Goal: Navigation & Orientation: Find specific page/section

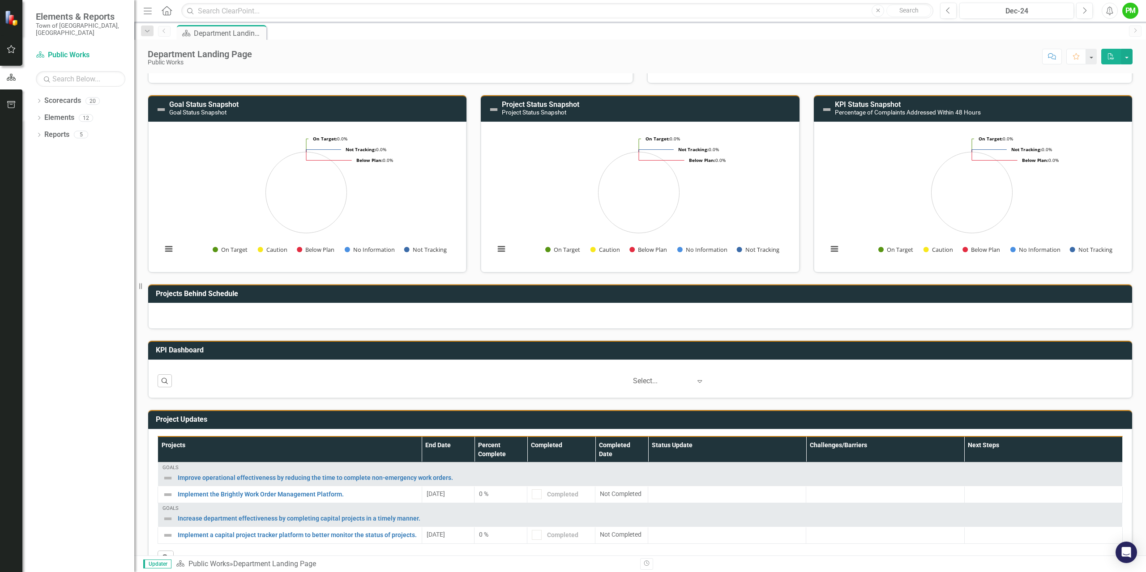
scroll to position [28, 0]
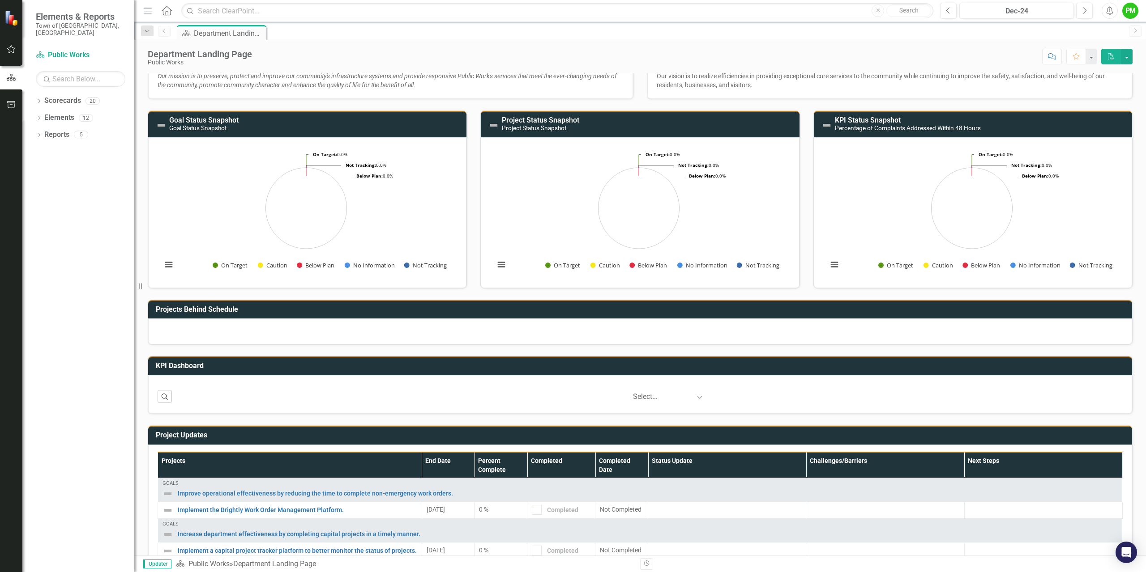
click at [947, 123] on h3 "KPI Status Snapshot Percentage of Complaints Addressed Within 48 Hours" at bounding box center [981, 124] width 293 height 16
click at [940, 125] on small "Percentage of Complaints Addressed Within 48 Hours" at bounding box center [908, 127] width 146 height 7
click at [939, 124] on h3 "KPI Status Snapshot Percentage of Complaints Addressed Within 48 Hours" at bounding box center [981, 124] width 293 height 16
click at [896, 124] on small "Percentage of Complaints Addressed Within 48 Hours" at bounding box center [908, 127] width 146 height 7
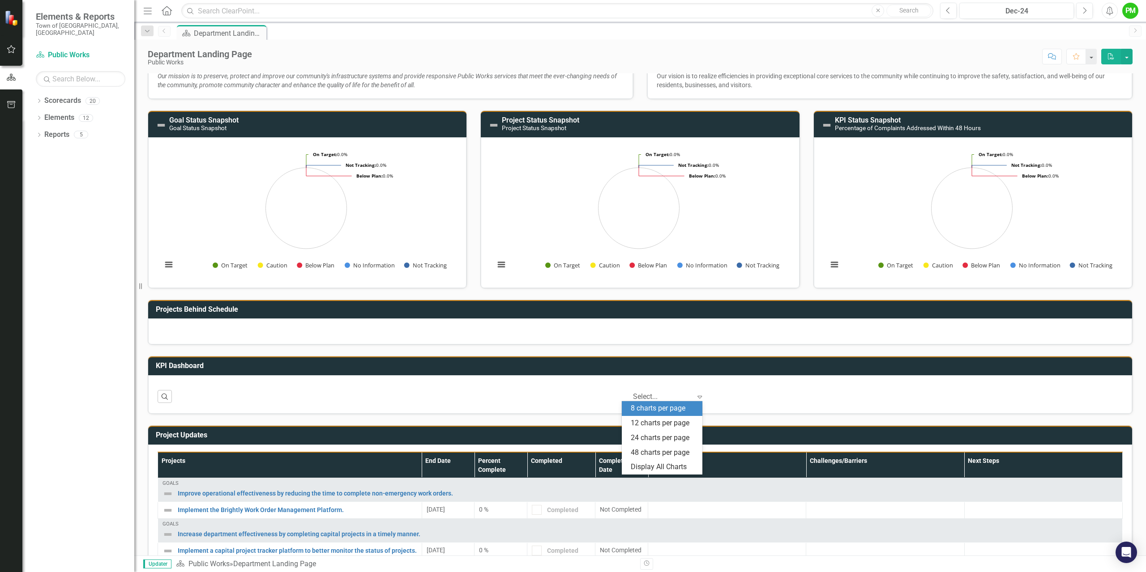
click at [695, 398] on icon "Expand" at bounding box center [699, 396] width 9 height 7
click at [276, 392] on div "‹ Previous 1 (current) › Next 5 results available. Use Up and Down to choose op…" at bounding box center [649, 396] width 946 height 15
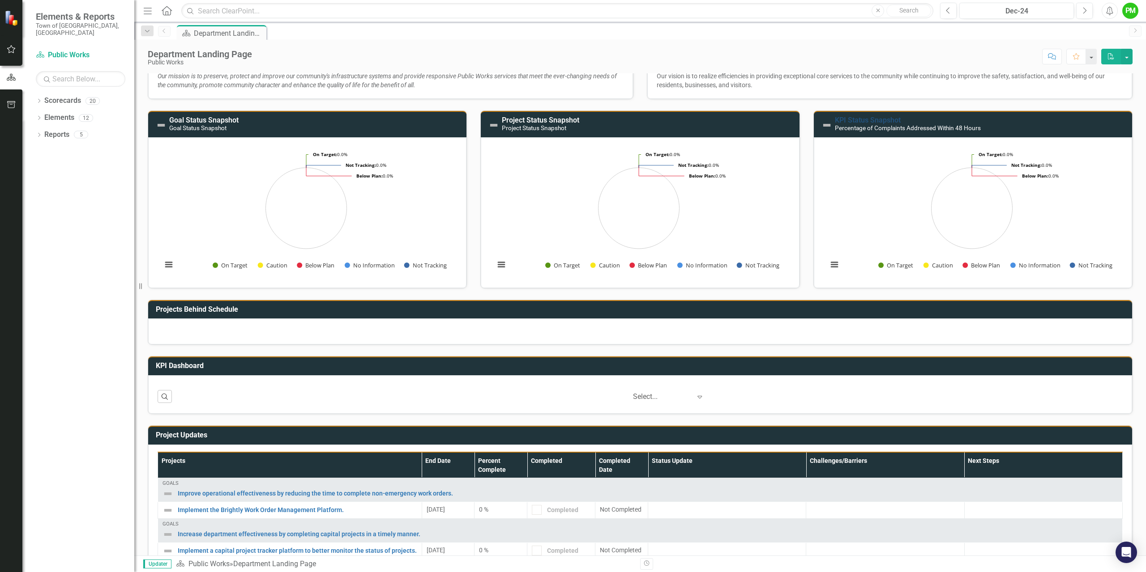
click at [854, 119] on link "KPI Status Snapshot" at bounding box center [868, 120] width 66 height 9
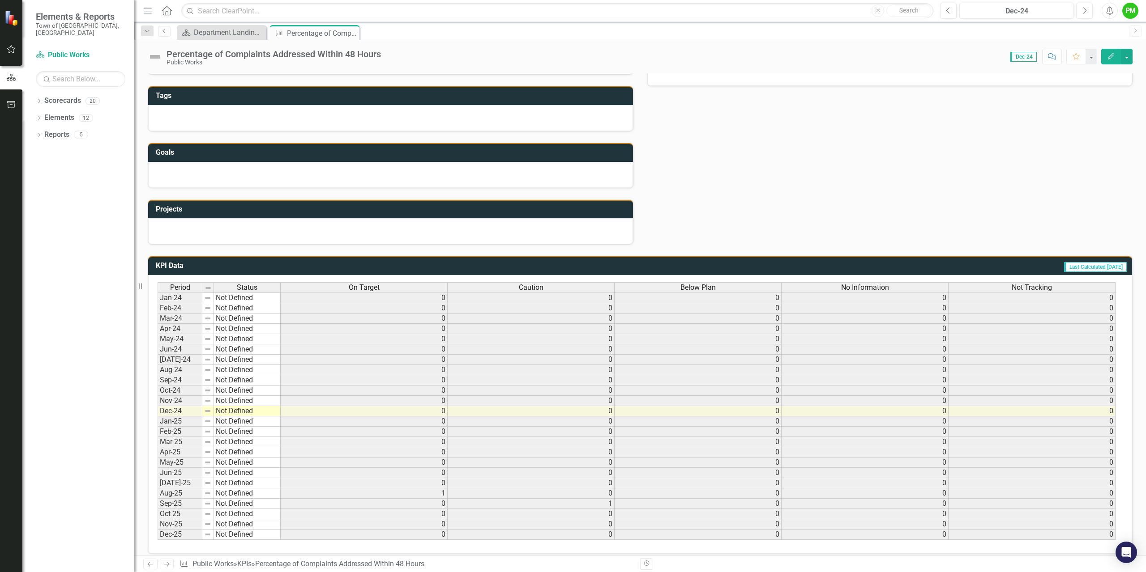
scroll to position [223, 0]
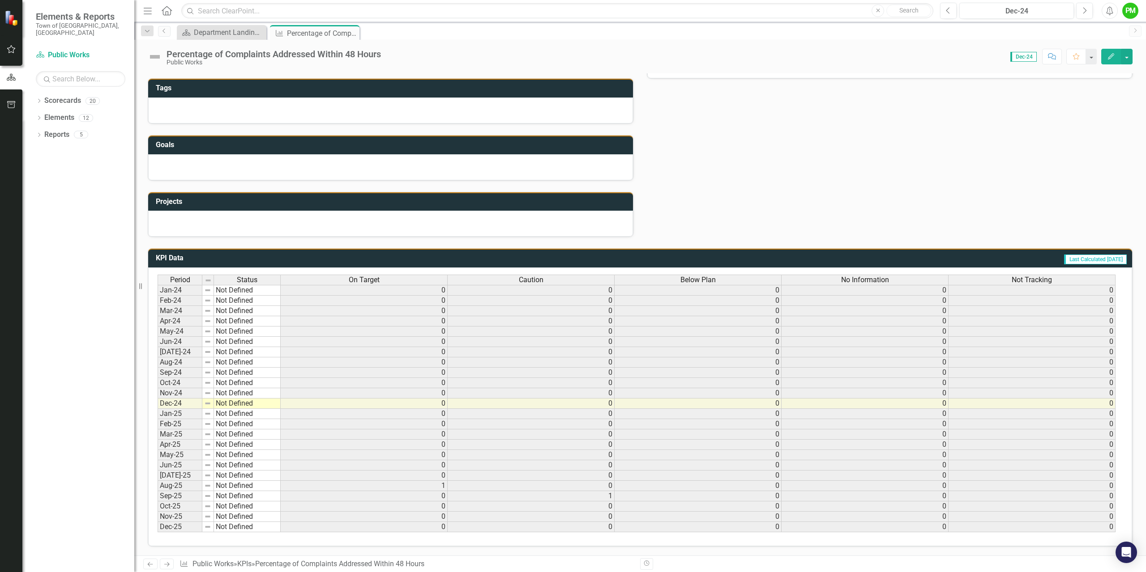
click at [443, 484] on td "1" at bounding box center [364, 486] width 167 height 10
click at [442, 486] on td "1" at bounding box center [364, 486] width 167 height 10
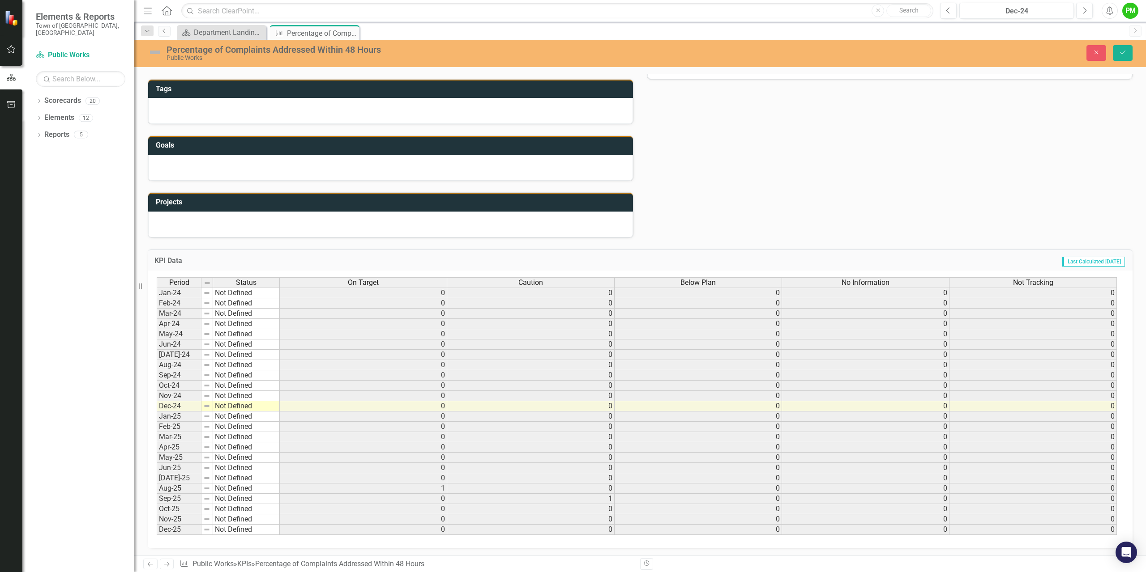
click at [891, 142] on div "Status Update Dec-24 Next Steps Dec-24 Challenges/Barriers Dec-24 Tags Goals Pr…" at bounding box center [640, 68] width 998 height 340
click at [1087, 54] on button "Close" at bounding box center [1096, 53] width 20 height 16
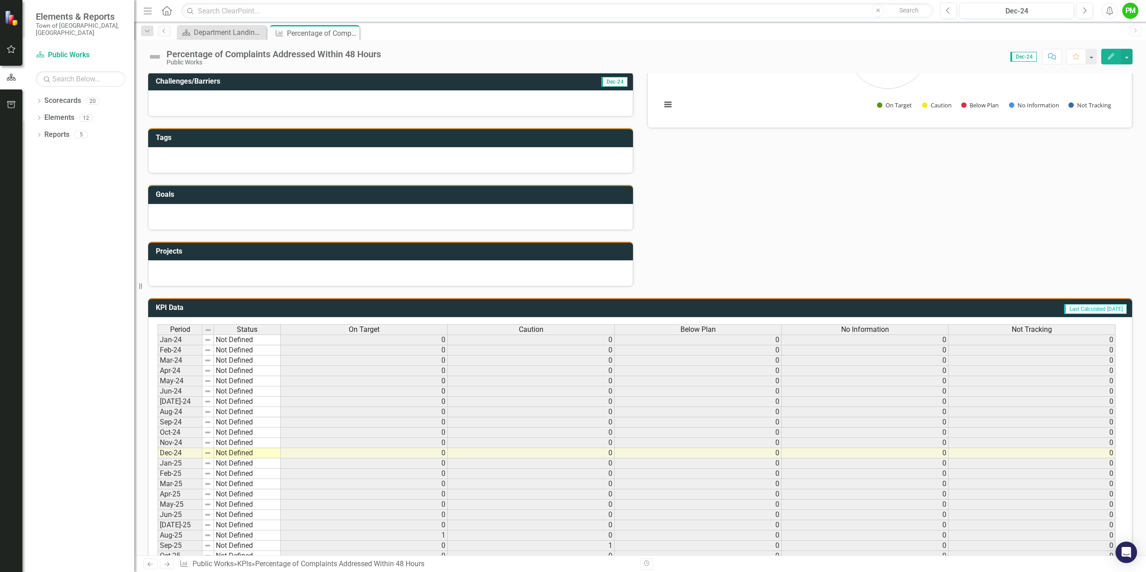
scroll to position [0, 0]
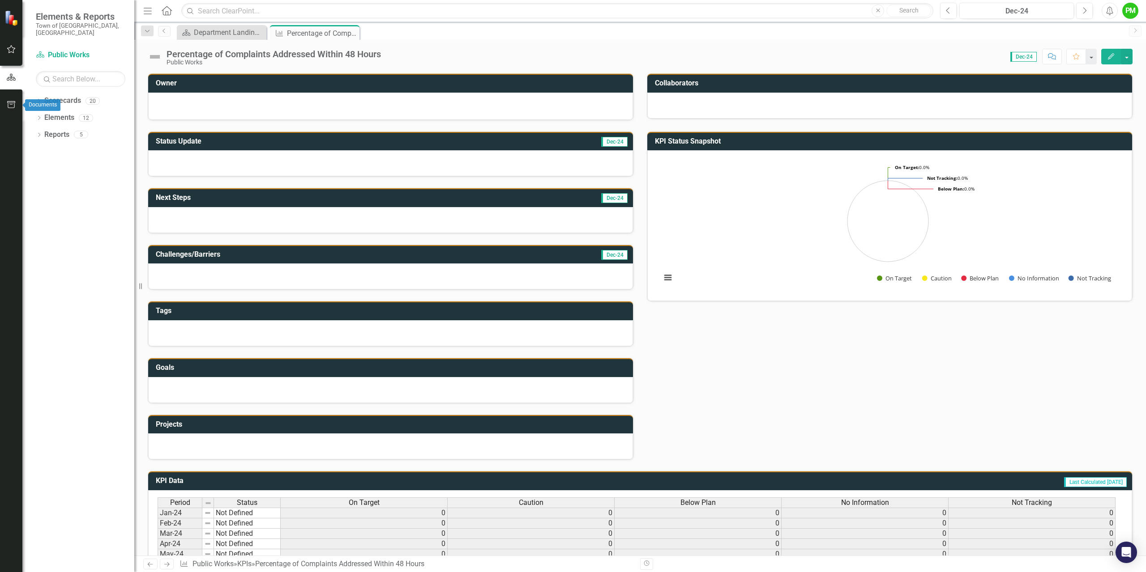
click at [11, 103] on icon "button" at bounding box center [11, 104] width 8 height 7
click at [12, 48] on icon "button" at bounding box center [11, 49] width 9 height 7
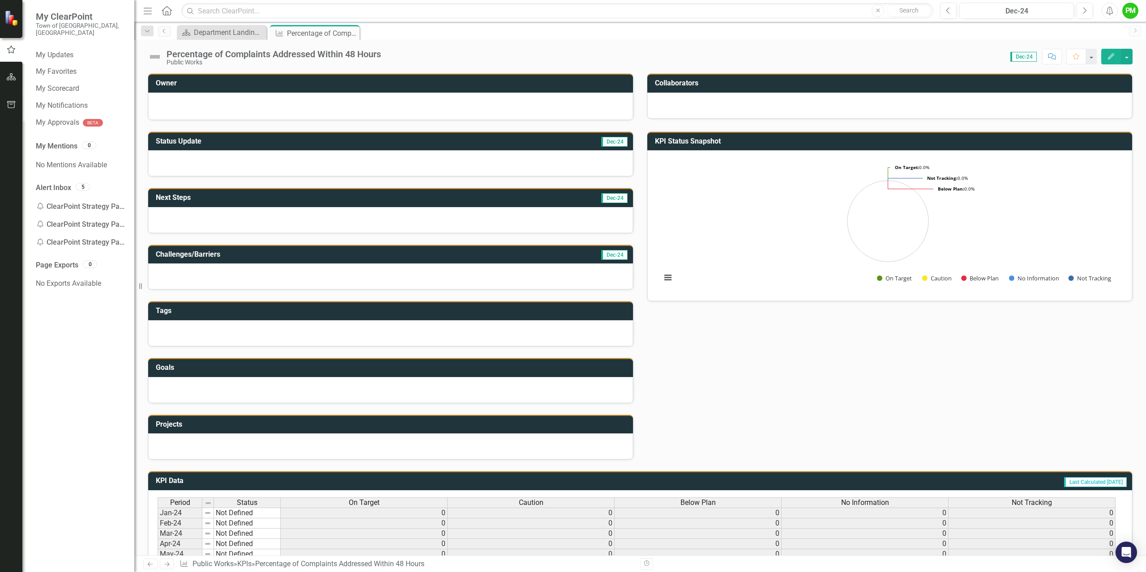
click at [153, 10] on icon "Menu" at bounding box center [148, 10] width 12 height 9
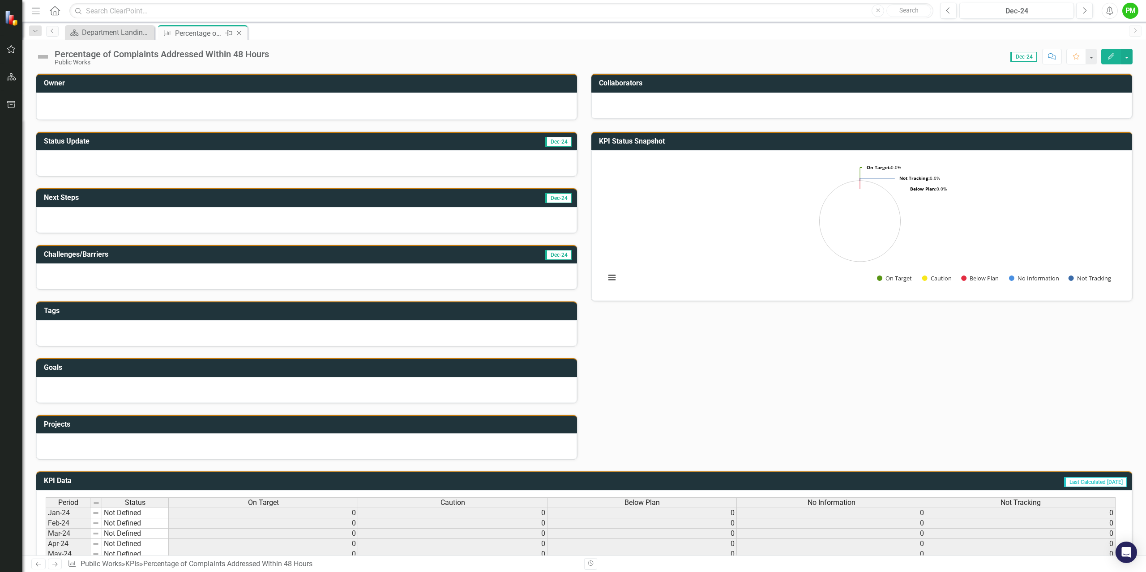
click at [241, 31] on icon "Close" at bounding box center [238, 33] width 9 height 7
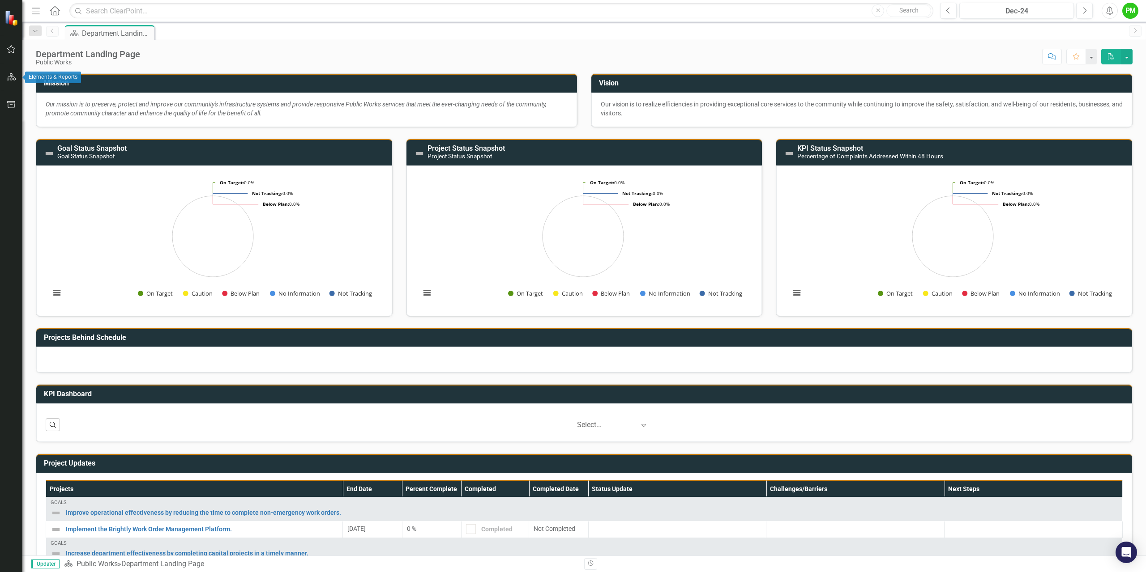
click at [10, 78] on icon "button" at bounding box center [11, 76] width 9 height 7
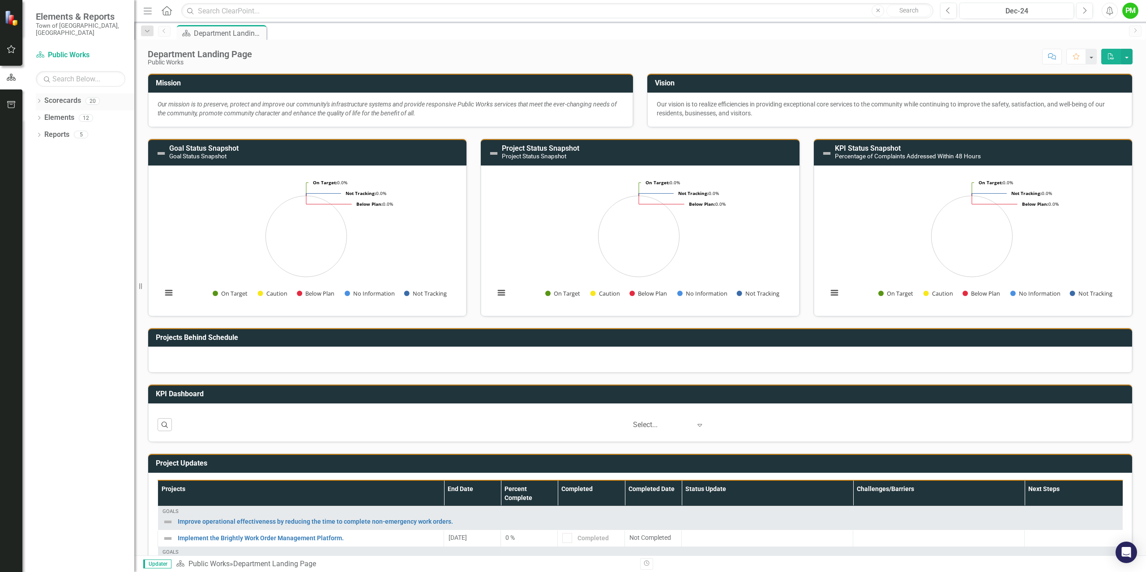
click at [93, 97] on div "20" at bounding box center [92, 101] width 14 height 8
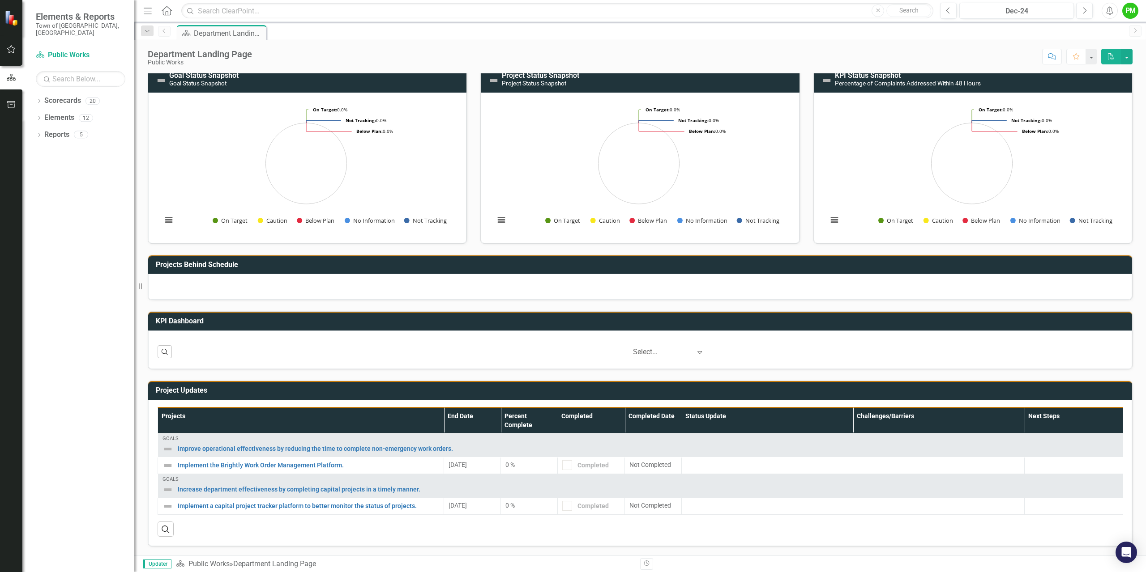
scroll to position [80, 0]
click at [254, 462] on link "Implement the Brightly Work Order Management Platform." at bounding box center [308, 465] width 261 height 7
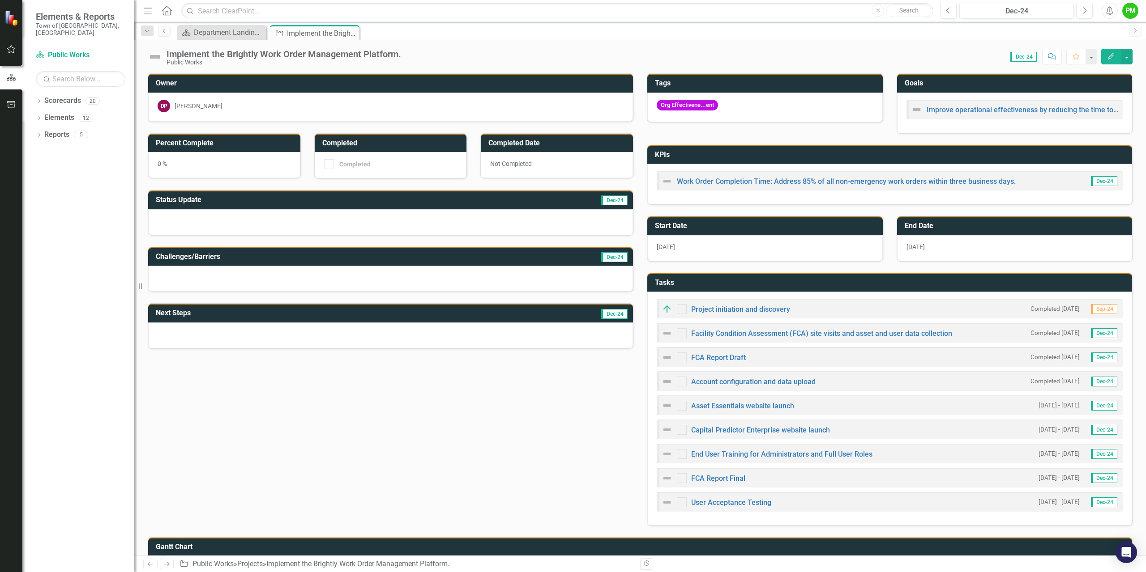
checkbox input "true"
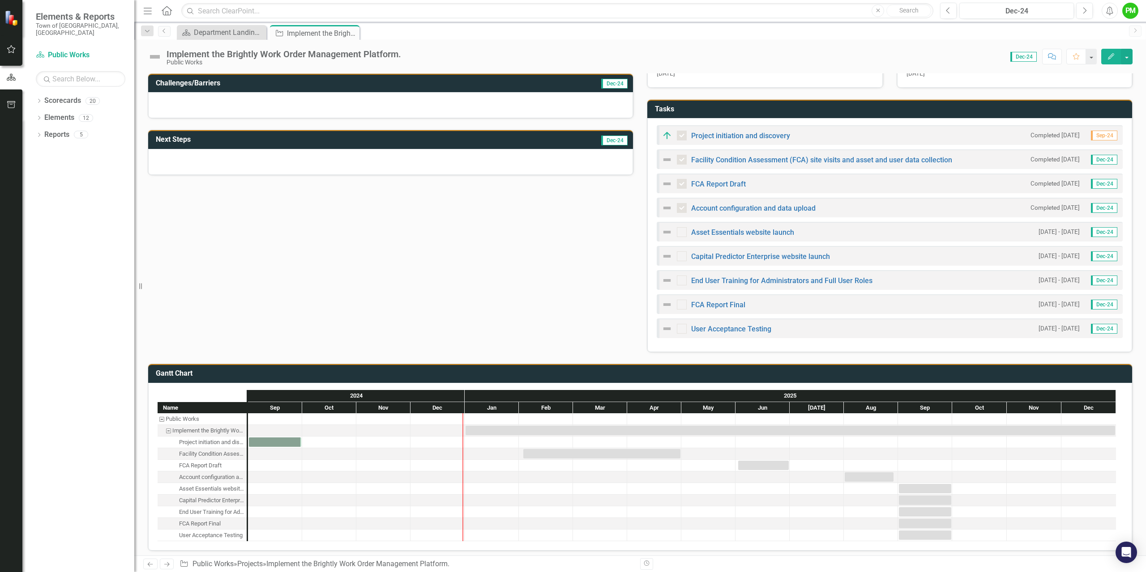
scroll to position [178, 0]
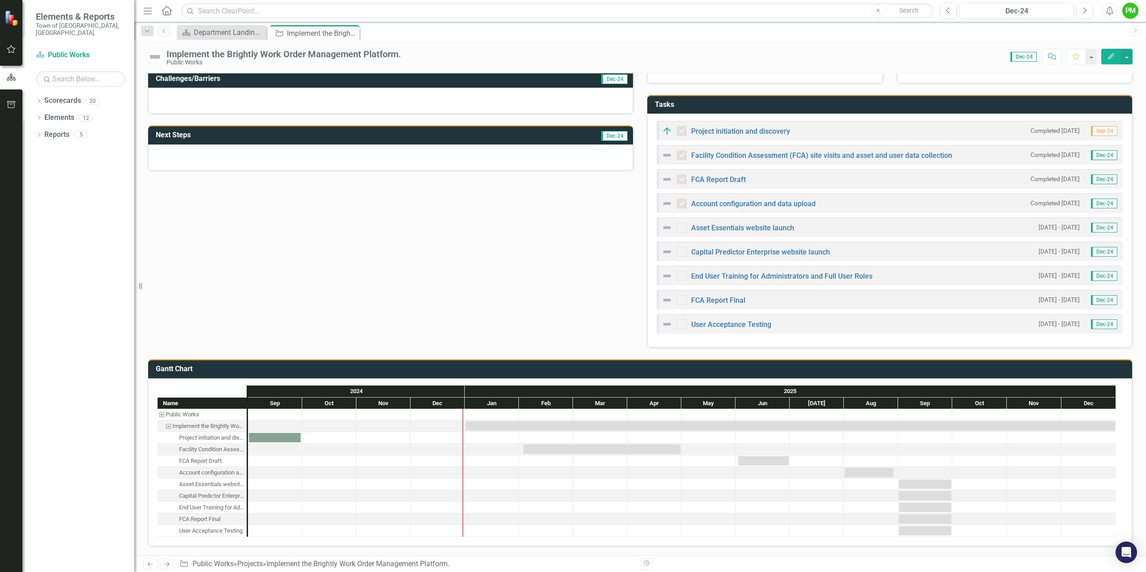
click at [1020, 55] on span "Dec-24" at bounding box center [1023, 57] width 26 height 10
click at [1029, 57] on span "Dec-24" at bounding box center [1023, 57] width 26 height 10
click at [1004, 58] on div "Score: 0.00 Dec-24 Completed Comment Favorite Edit" at bounding box center [768, 56] width 727 height 15
click at [1010, 55] on span "Dec-24" at bounding box center [1023, 57] width 26 height 10
click at [1126, 54] on button "button" at bounding box center [1127, 57] width 12 height 16
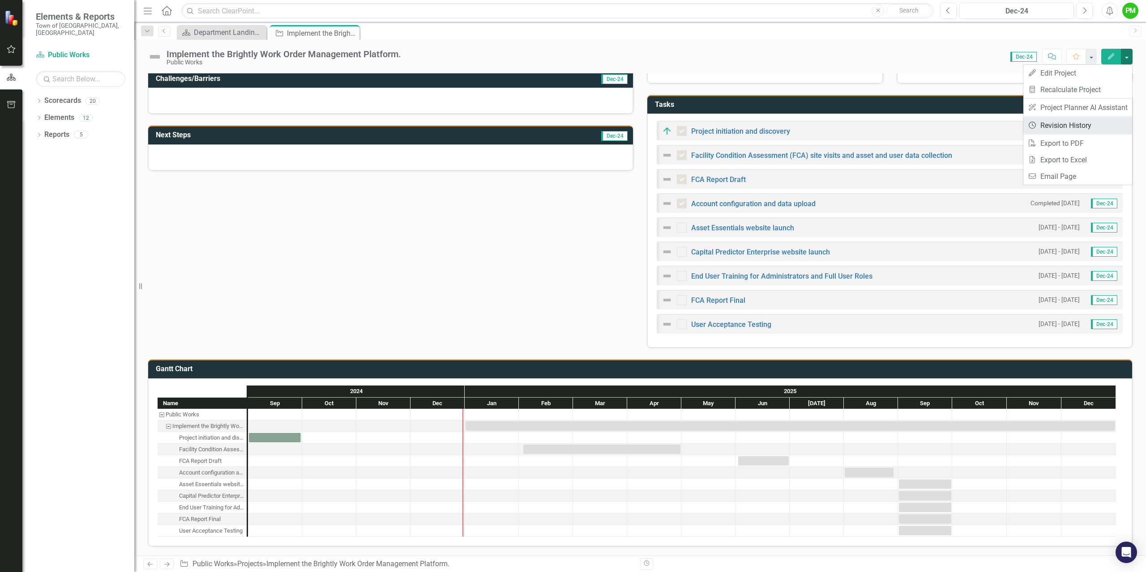
click at [1082, 125] on link "Revision History Revision History" at bounding box center [1077, 125] width 109 height 17
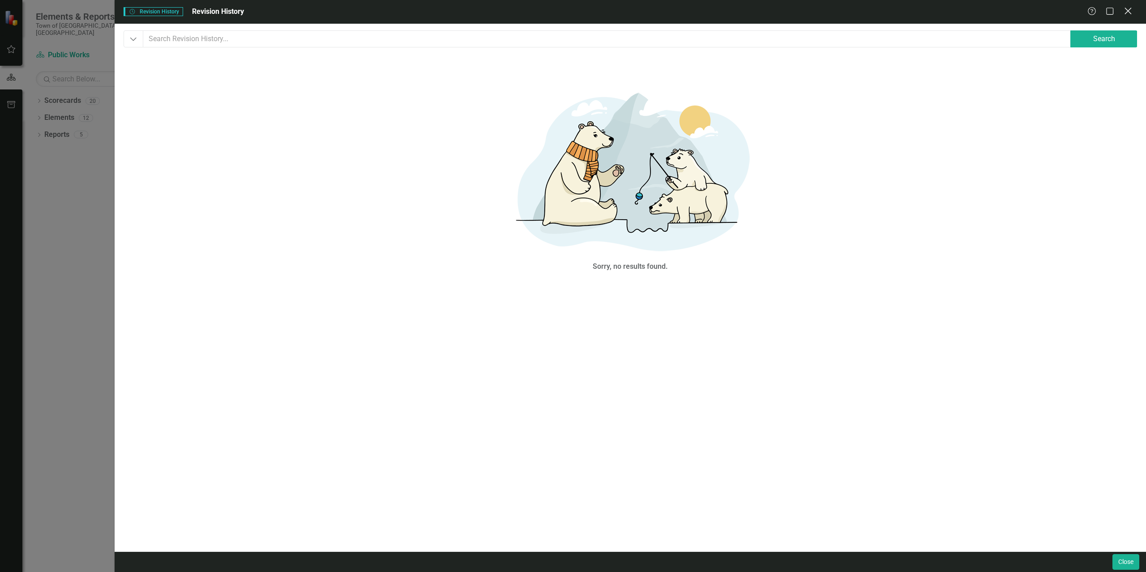
click at [1129, 13] on icon "Close" at bounding box center [1127, 11] width 11 height 9
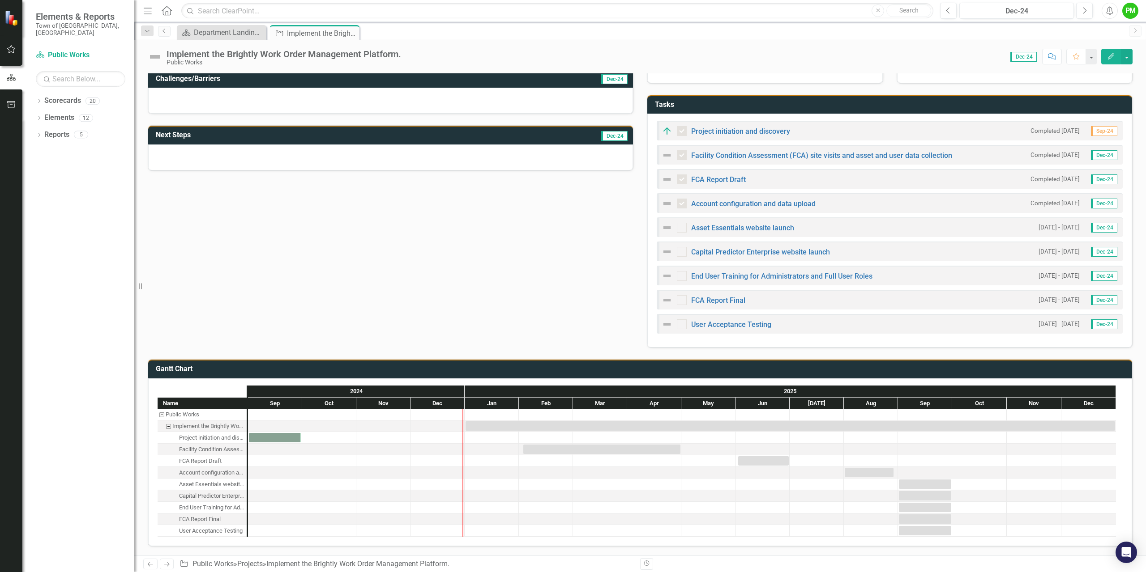
click at [150, 12] on icon "Menu" at bounding box center [148, 10] width 12 height 9
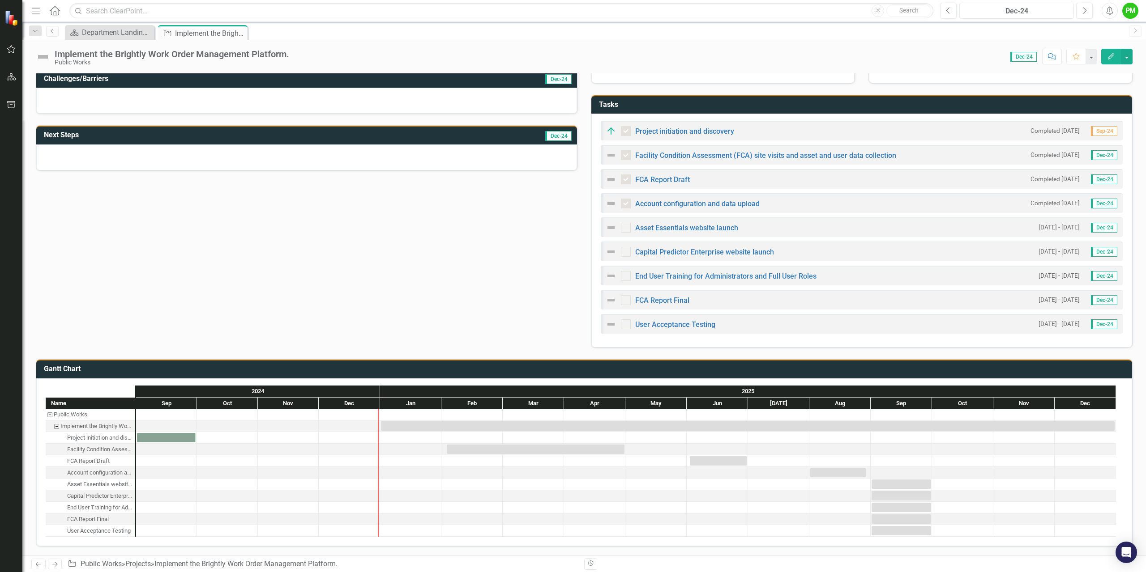
click at [1043, 9] on div "Dec-24" at bounding box center [1016, 11] width 108 height 11
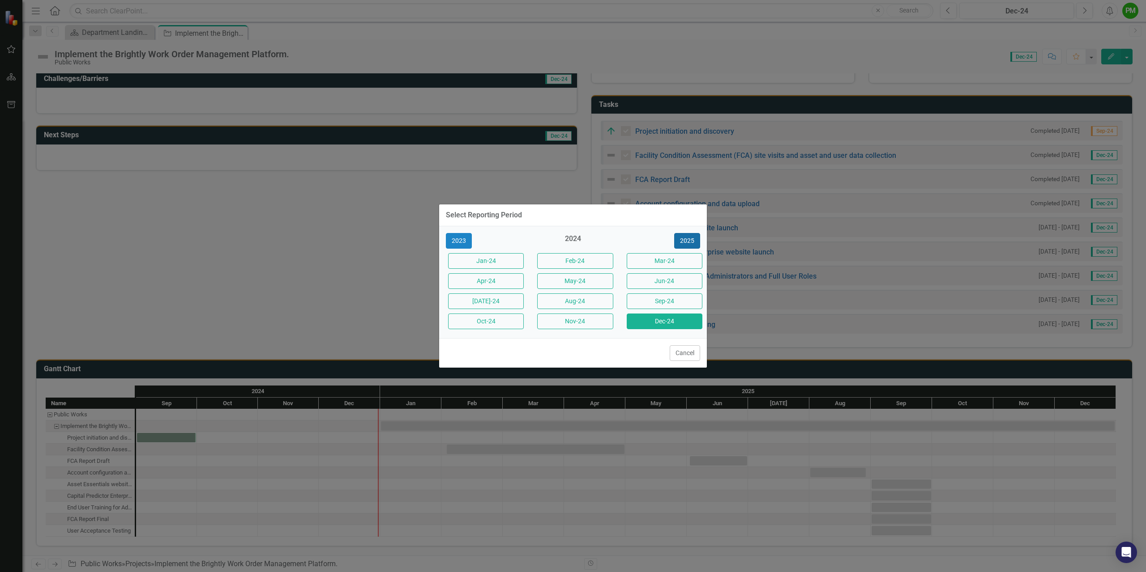
click at [695, 241] on button "2025" at bounding box center [687, 241] width 26 height 16
drag, startPoint x: 669, startPoint y: 320, endPoint x: 688, endPoint y: 332, distance: 23.3
click at [669, 320] on button "Dec-25" at bounding box center [664, 322] width 76 height 16
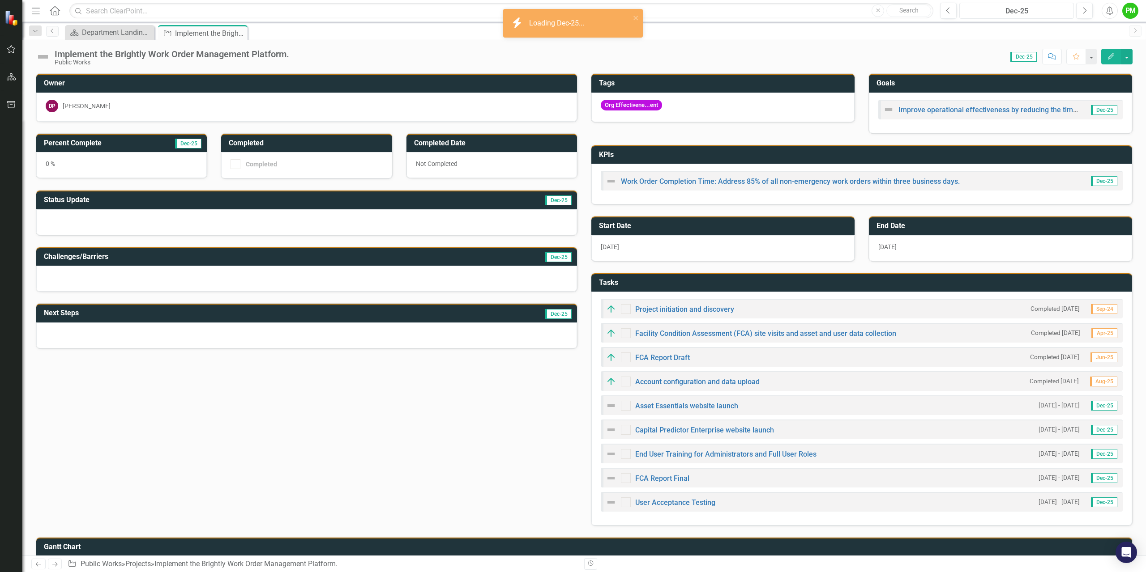
checkbox input "true"
click at [725, 179] on link "Work Order Completion Time: Address 85% of all non-emergency work orders within…" at bounding box center [790, 181] width 339 height 9
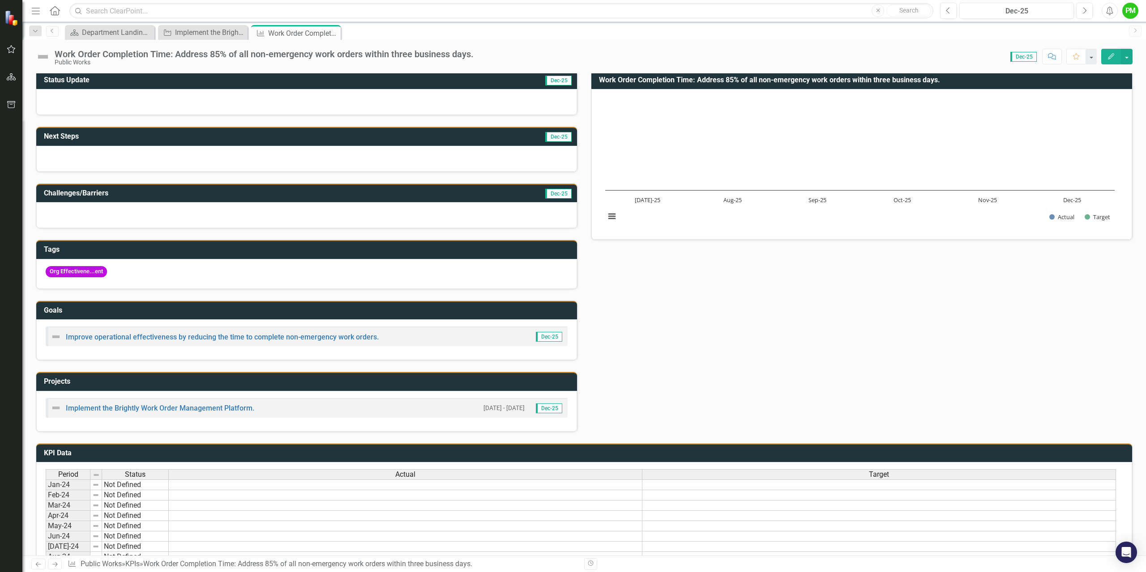
scroll to position [45, 0]
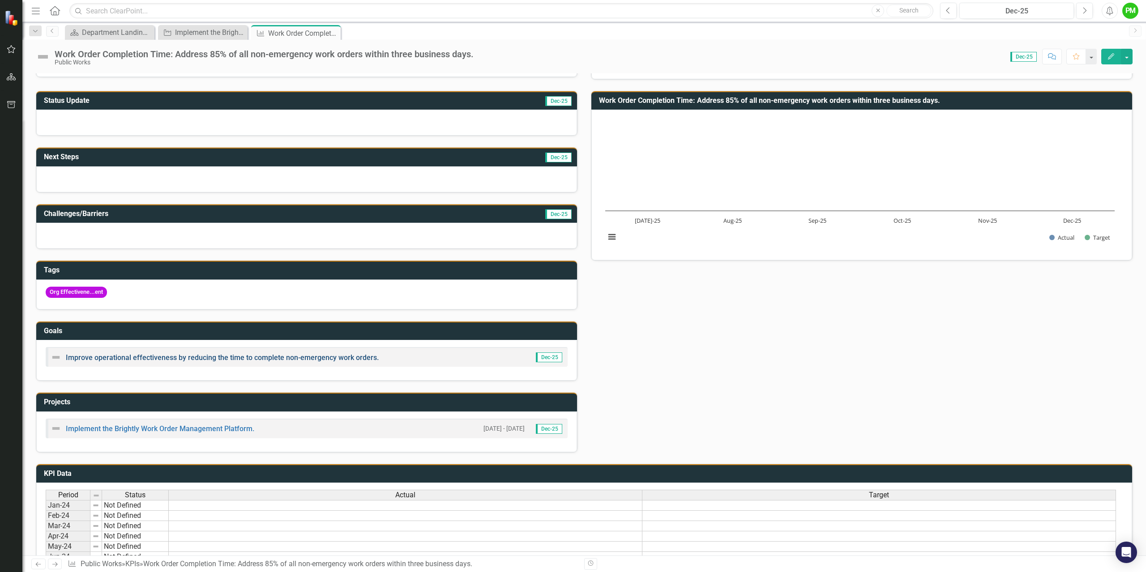
click at [222, 357] on link "Improve operational effectiveness by reducing the time to complete non-emergenc…" at bounding box center [222, 358] width 313 height 9
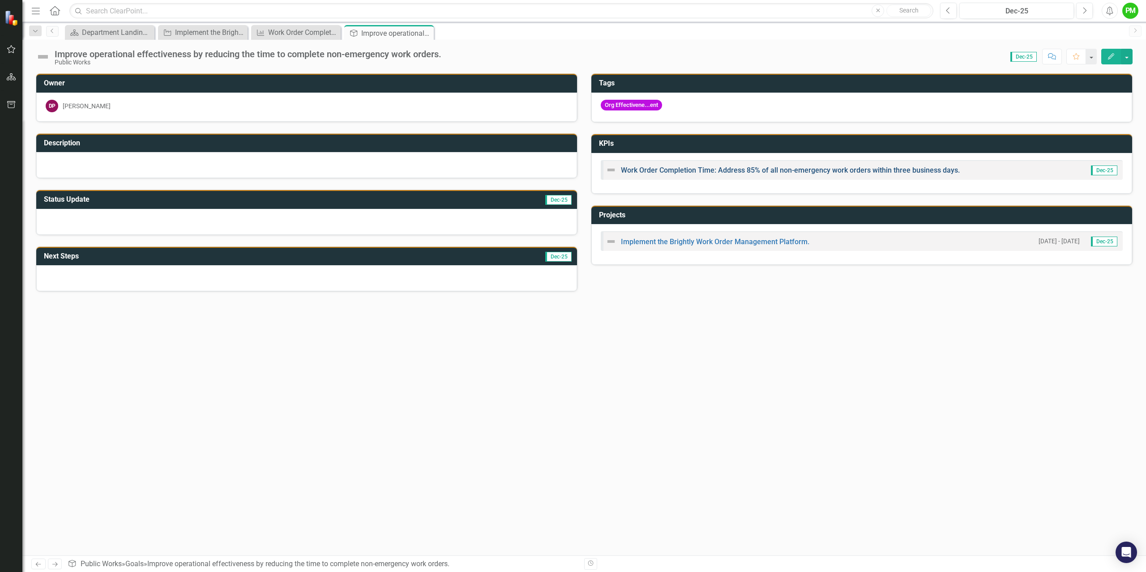
click at [810, 171] on link "Work Order Completion Time: Address 85% of all non-emergency work orders within…" at bounding box center [790, 170] width 339 height 9
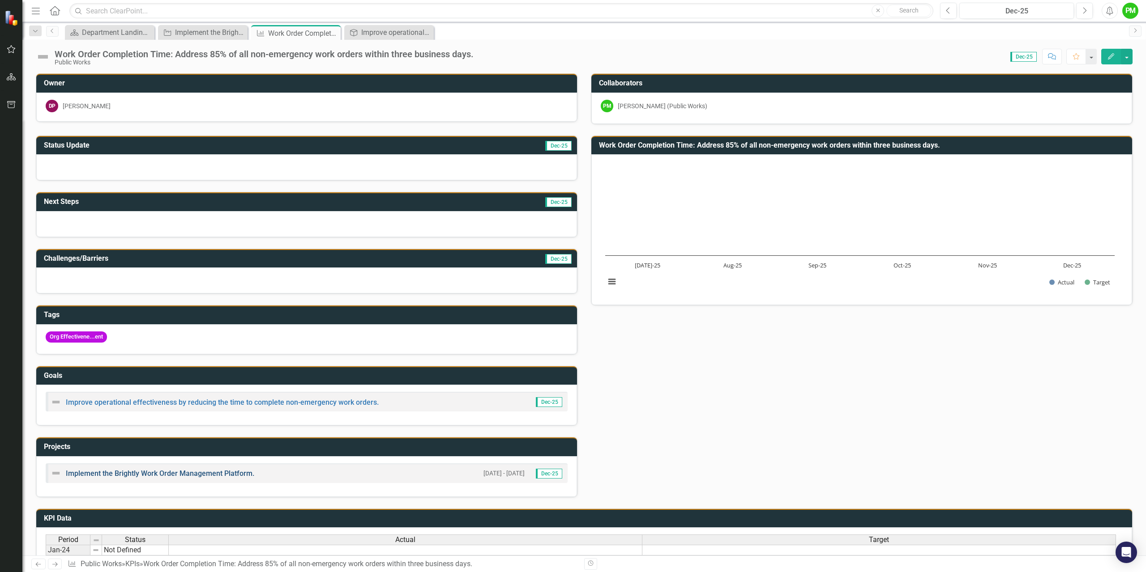
click at [124, 474] on link "Implement the Brightly Work Order Management Platform." at bounding box center [160, 473] width 188 height 9
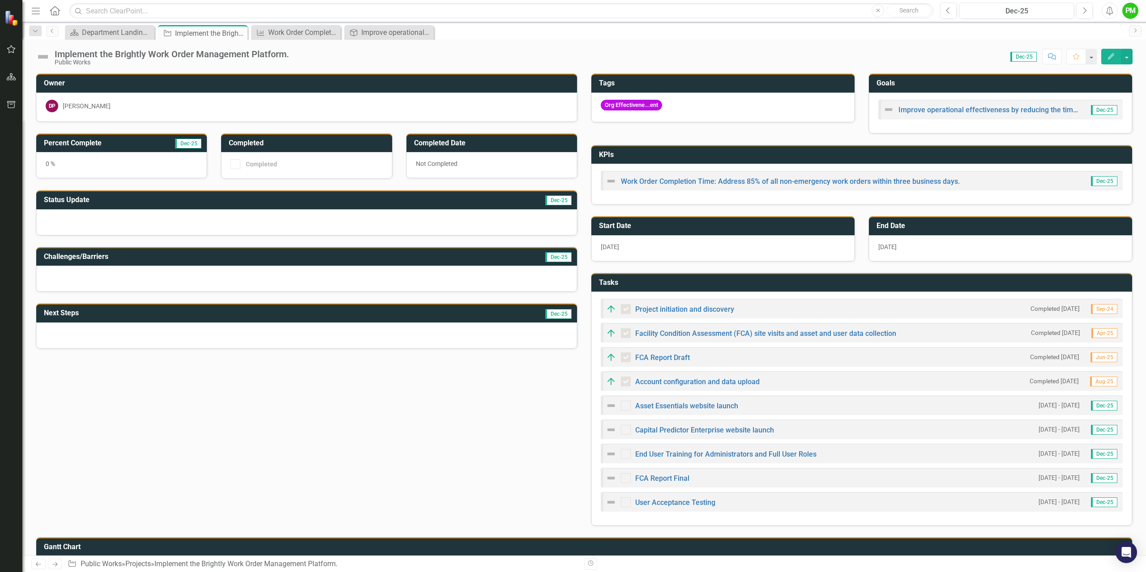
click at [56, 8] on icon "Home" at bounding box center [55, 10] width 12 height 9
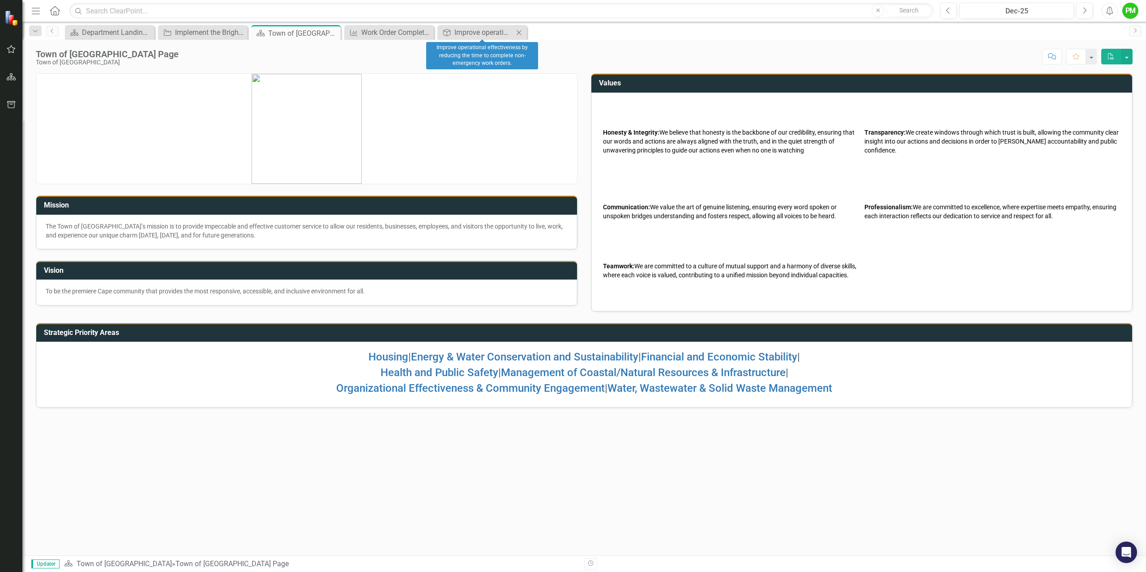
click at [521, 34] on icon "Close" at bounding box center [518, 32] width 9 height 7
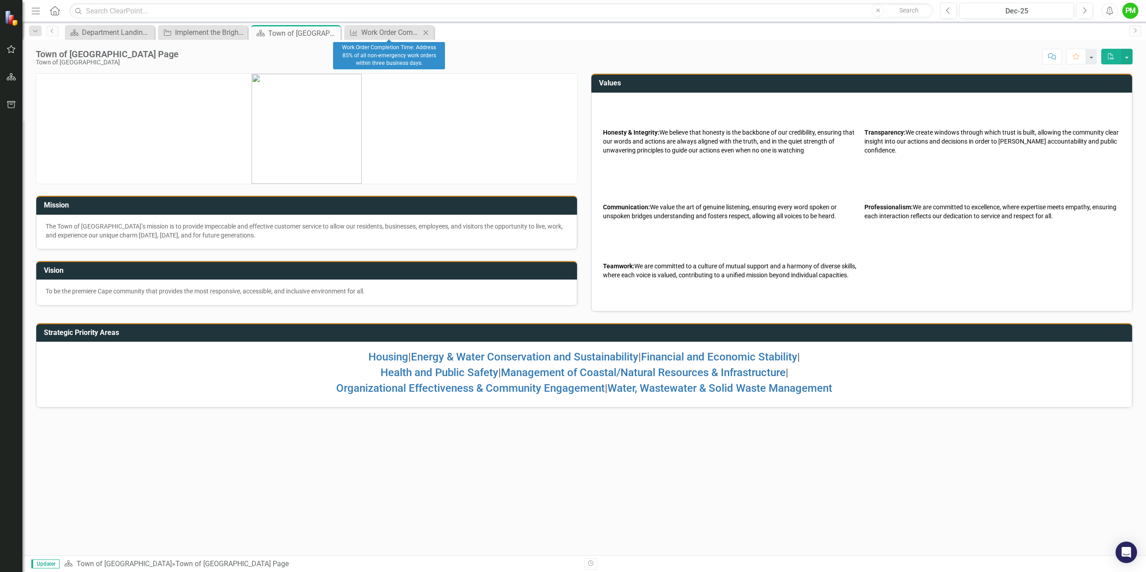
click at [426, 30] on icon "Close" at bounding box center [425, 32] width 9 height 7
click at [336, 31] on icon "Close" at bounding box center [332, 33] width 9 height 7
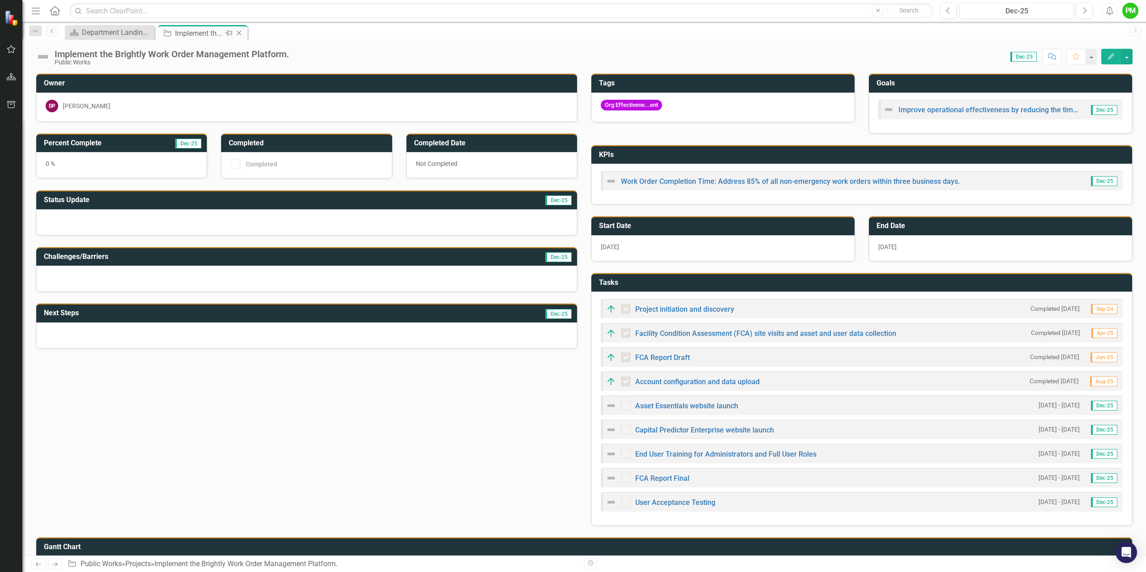
click at [240, 31] on icon "Close" at bounding box center [238, 33] width 9 height 7
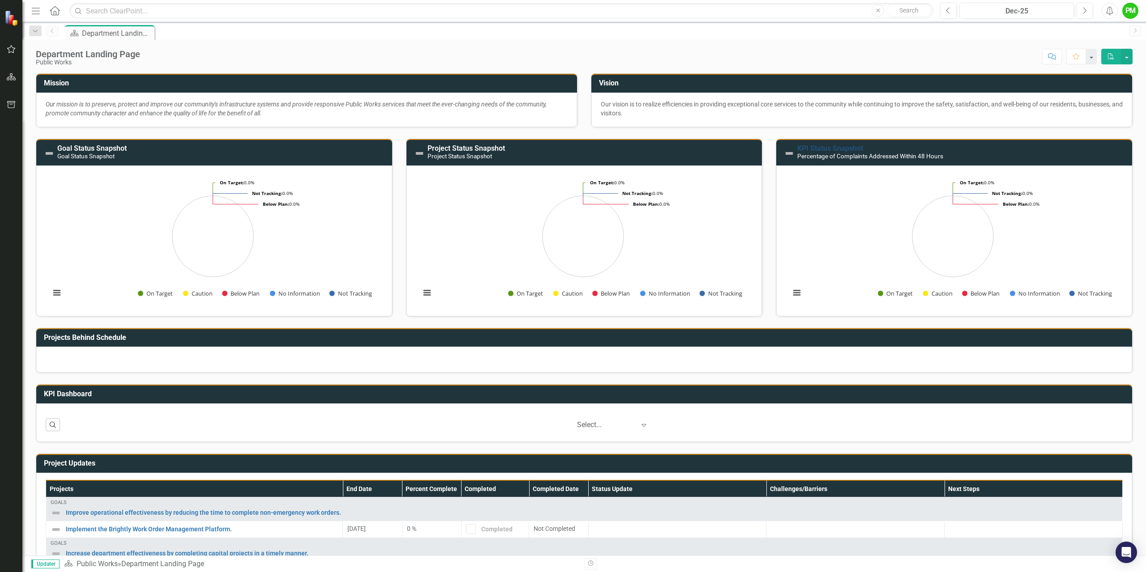
click at [837, 149] on link "KPI Status Snapshot" at bounding box center [830, 148] width 66 height 9
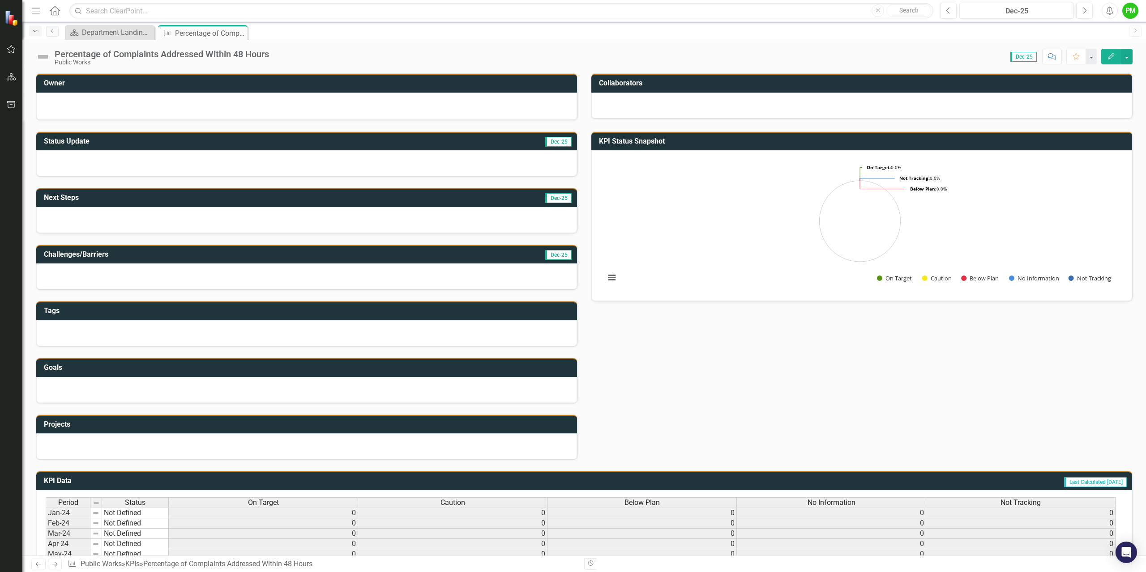
click at [36, 32] on icon "Dropdown" at bounding box center [35, 31] width 8 height 6
click at [11, 50] on icon "button" at bounding box center [11, 49] width 9 height 7
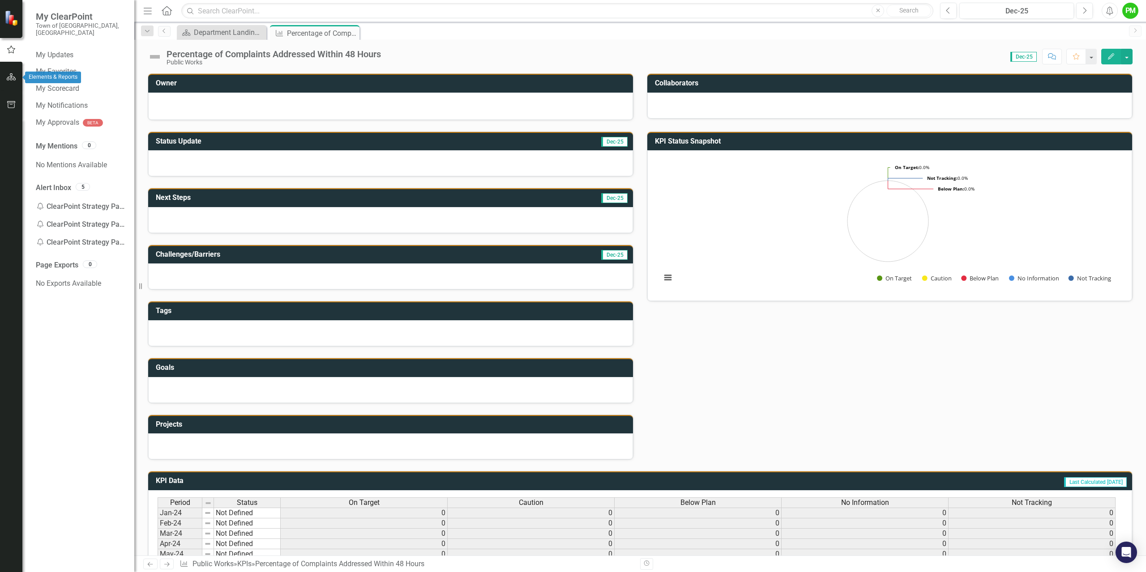
click at [9, 76] on icon "button" at bounding box center [11, 76] width 9 height 7
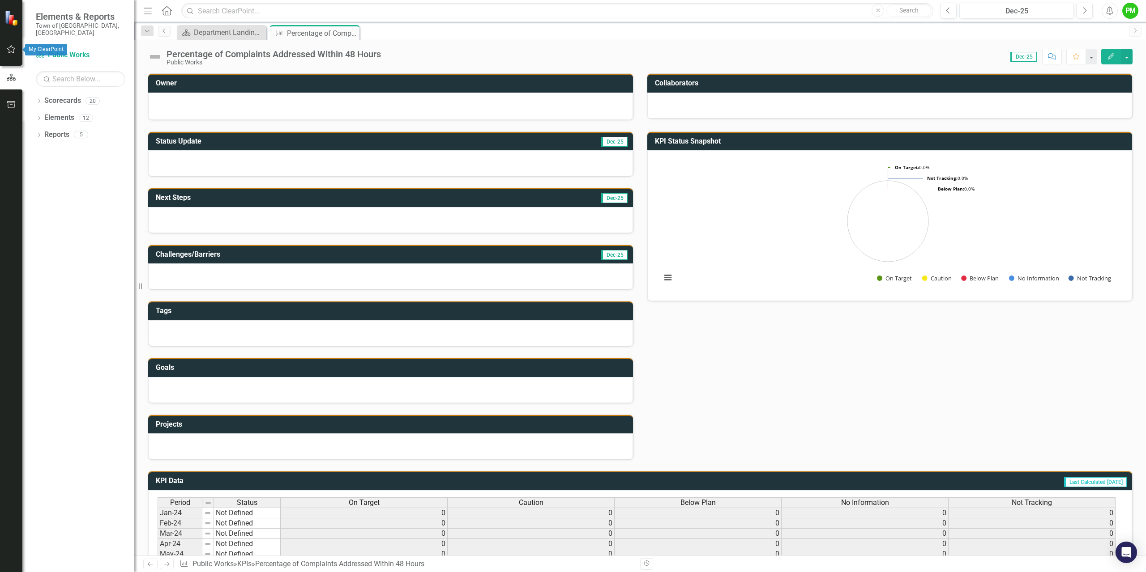
click at [11, 54] on button "button" at bounding box center [11, 49] width 20 height 19
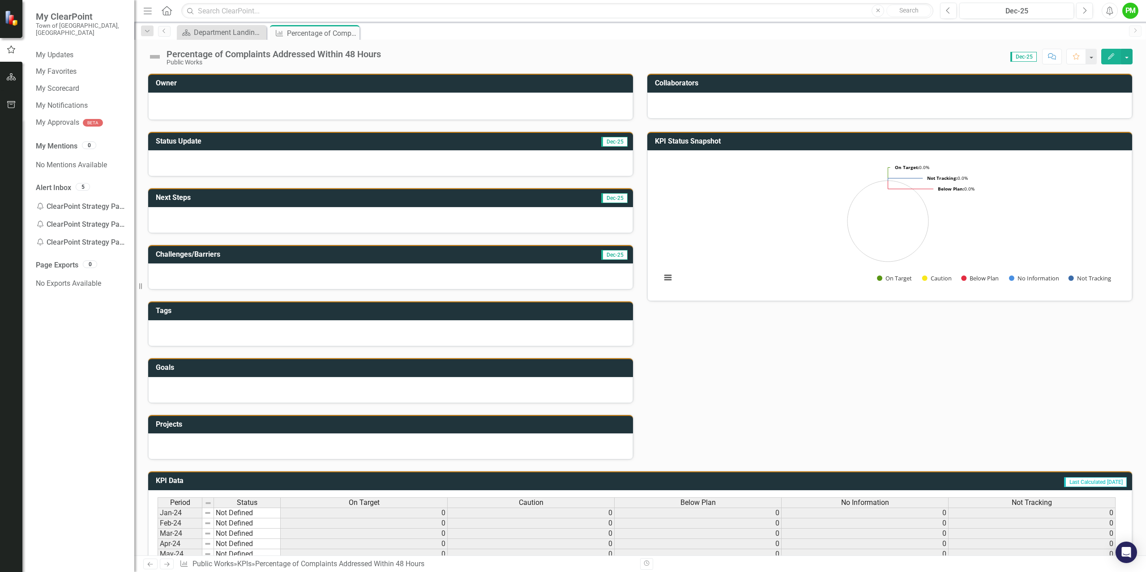
click at [169, 11] on icon "Home" at bounding box center [167, 10] width 12 height 9
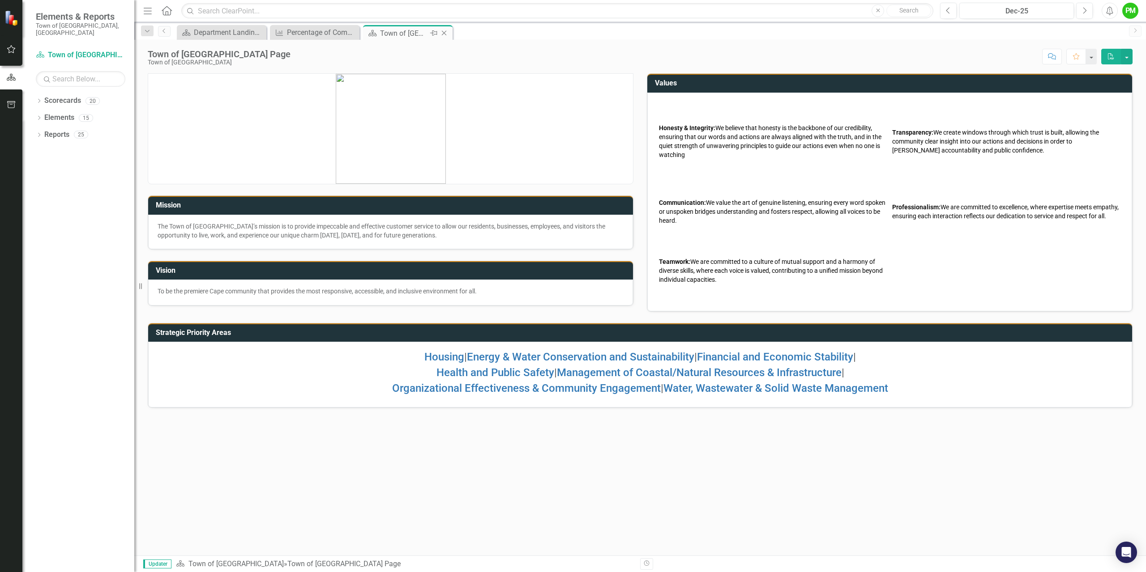
click at [444, 34] on icon "Close" at bounding box center [443, 33] width 9 height 7
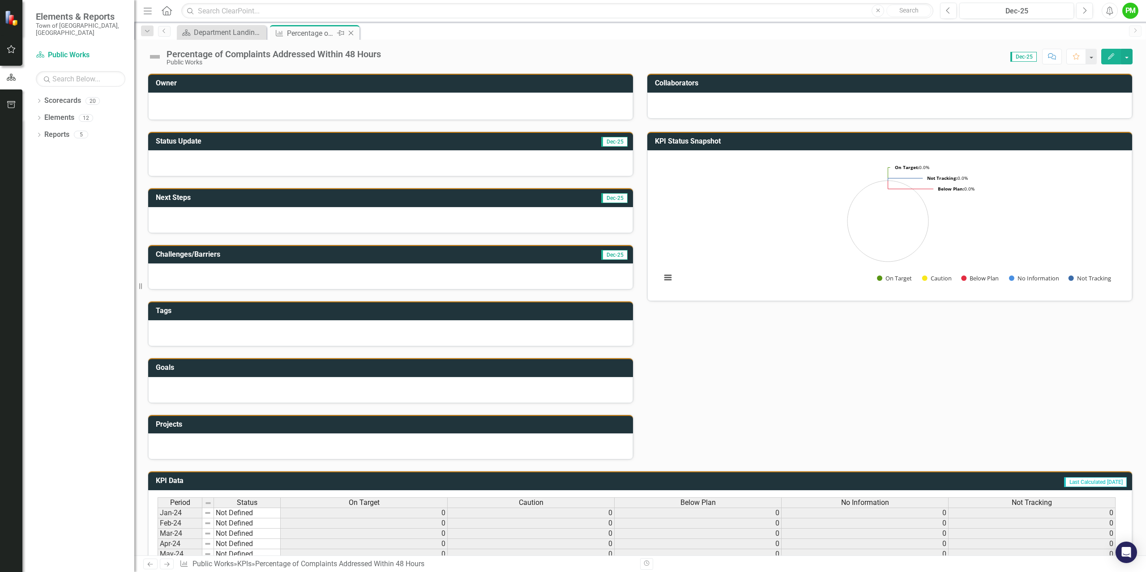
click at [353, 34] on icon "Close" at bounding box center [350, 33] width 9 height 7
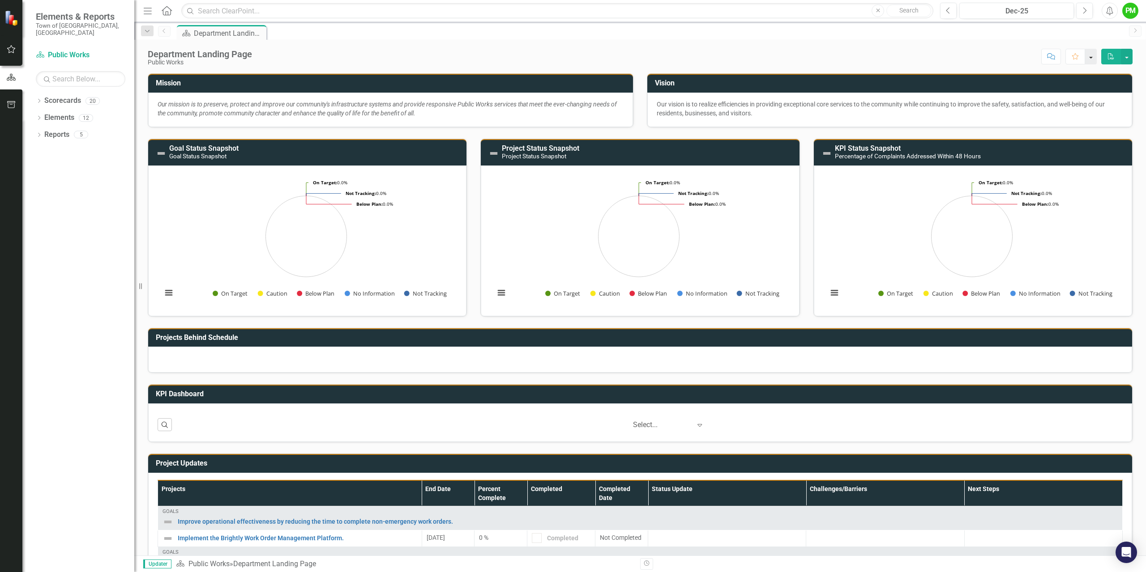
click at [1091, 57] on button "button" at bounding box center [1091, 57] width 12 height 16
click at [877, 148] on link "KPI Status Snapshot" at bounding box center [868, 148] width 66 height 9
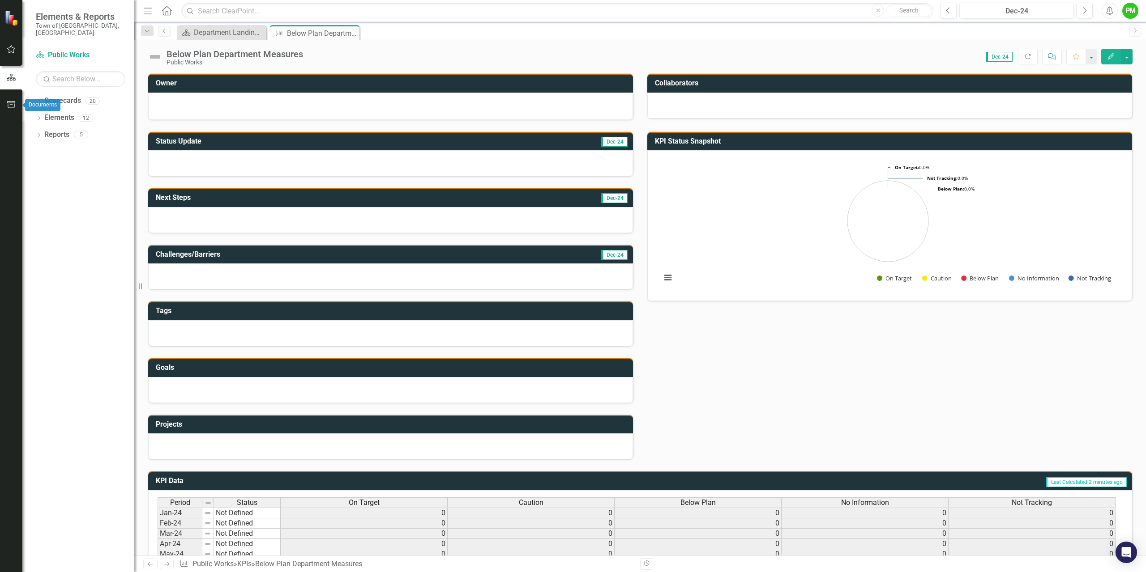
click at [7, 104] on icon "button" at bounding box center [11, 104] width 9 height 7
click at [54, 64] on link "Briefing Books" at bounding box center [80, 69] width 89 height 10
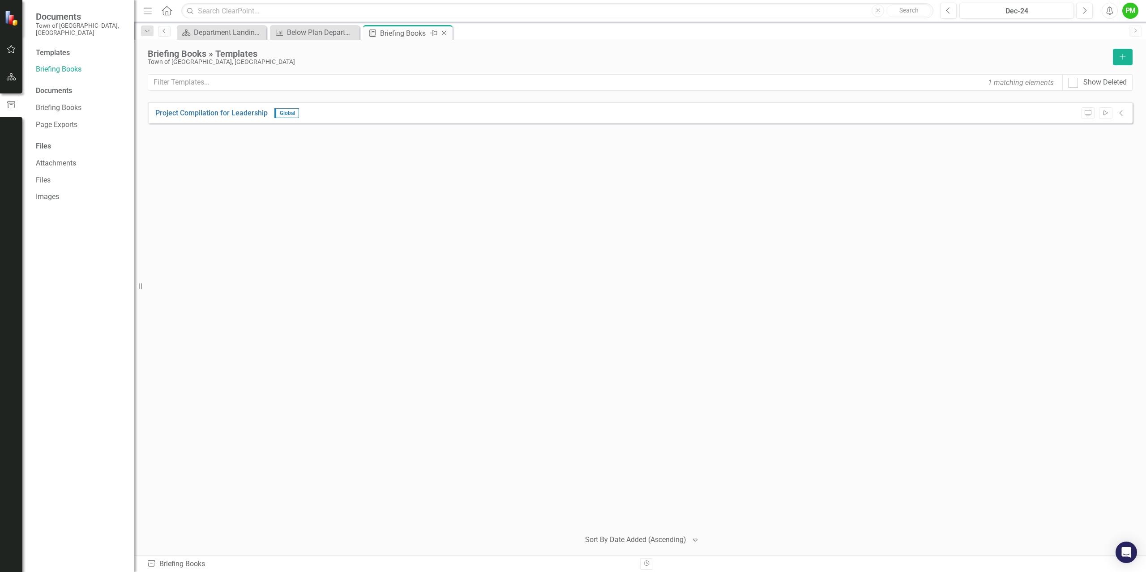
click at [445, 34] on icon "Close" at bounding box center [443, 33] width 9 height 7
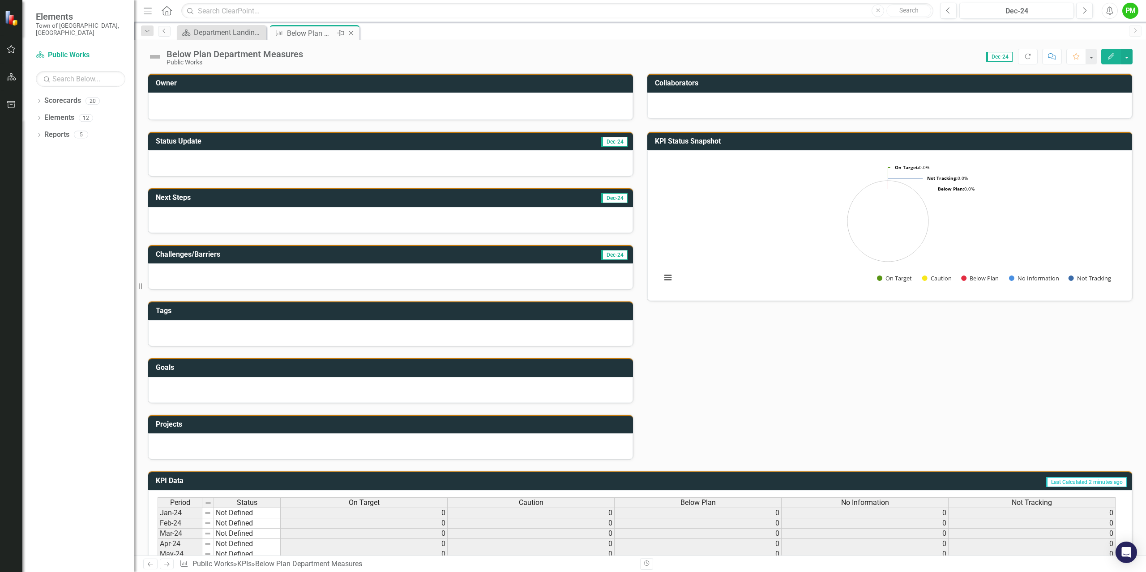
click at [352, 30] on icon "Close" at bounding box center [350, 33] width 9 height 7
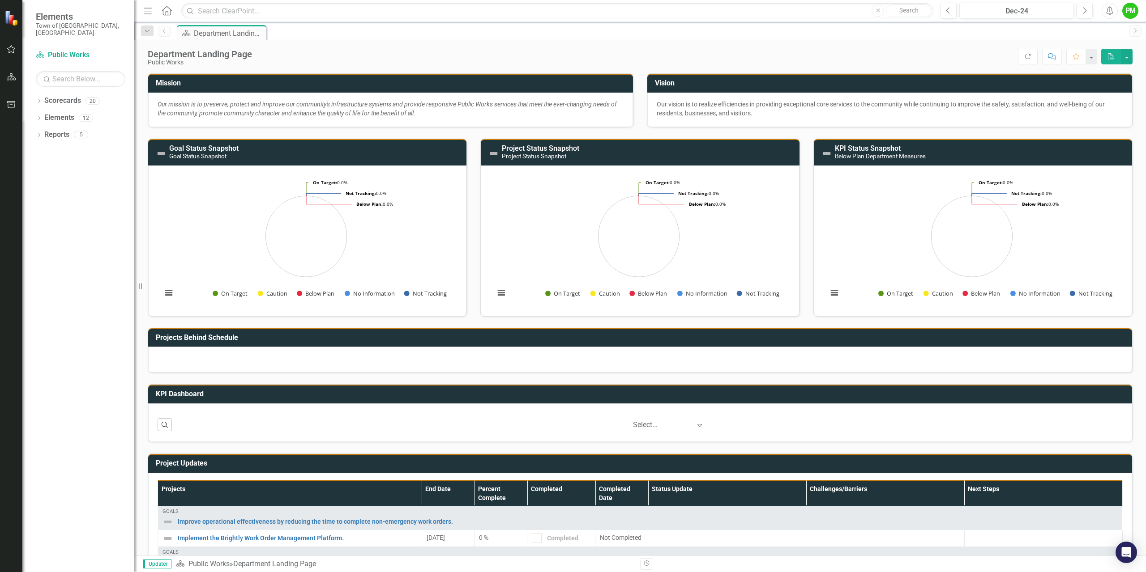
click at [327, 46] on div "Department Landing Page Public Works Score: N/A Dec-24 Completed Refresh Commen…" at bounding box center [639, 53] width 1011 height 27
click at [297, 30] on div "Scorecard Department Landing Page Pin" at bounding box center [649, 32] width 949 height 14
click at [76, 195] on div "Dropdown Scorecards 20 Dropdown Town of Falmouth Finance Fire Rescue Human Reso…" at bounding box center [78, 333] width 112 height 479
drag, startPoint x: 0, startPoint y: 165, endPoint x: 13, endPoint y: 163, distance: 12.7
click at [4, 164] on div at bounding box center [11, 345] width 22 height 453
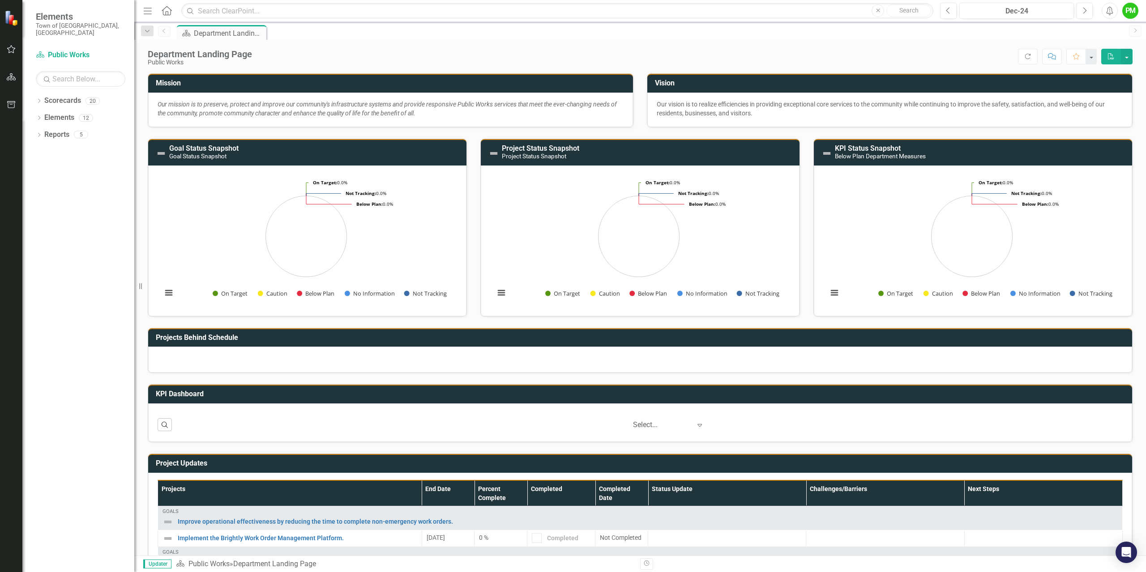
click at [332, 36] on div "Scorecard Department Landing Page Pin" at bounding box center [649, 32] width 949 height 14
click at [10, 104] on icon "button" at bounding box center [11, 104] width 9 height 7
click at [8, 78] on icon "button" at bounding box center [11, 76] width 9 height 7
click at [54, 96] on link "Scorecards" at bounding box center [62, 101] width 37 height 10
drag, startPoint x: 56, startPoint y: 110, endPoint x: 58, endPoint y: 119, distance: 9.6
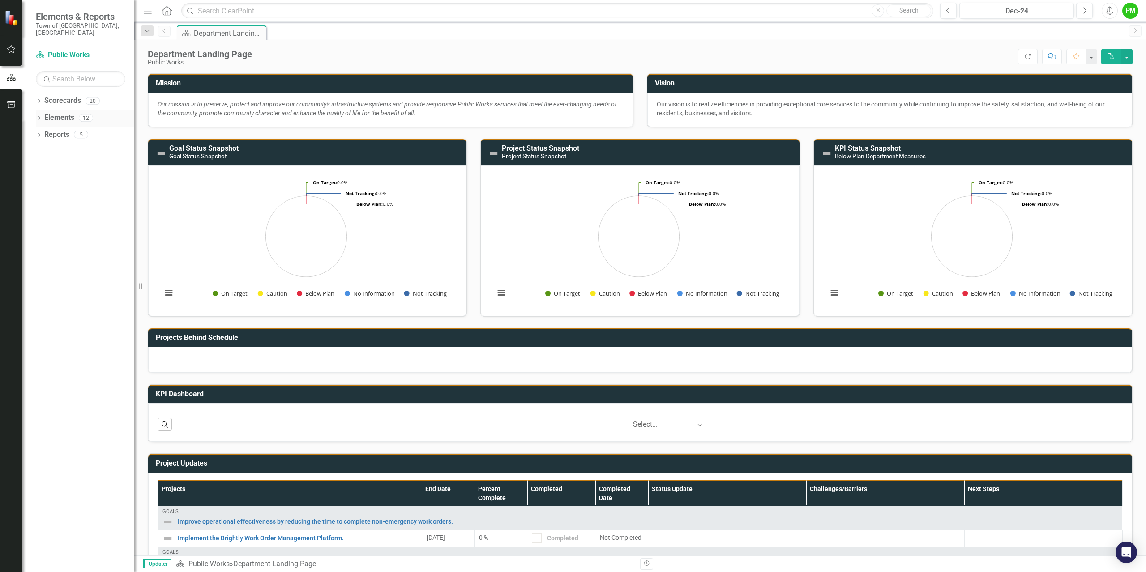
click at [57, 119] on div "Elements 12" at bounding box center [89, 119] width 90 height 17
click at [55, 130] on link "Reports" at bounding box center [56, 135] width 25 height 10
drag, startPoint x: 60, startPoint y: 109, endPoint x: 68, endPoint y: 92, distance: 18.5
click at [61, 111] on div "Elements" at bounding box center [59, 118] width 30 height 15
click at [68, 96] on link "Scorecards" at bounding box center [62, 101] width 37 height 10
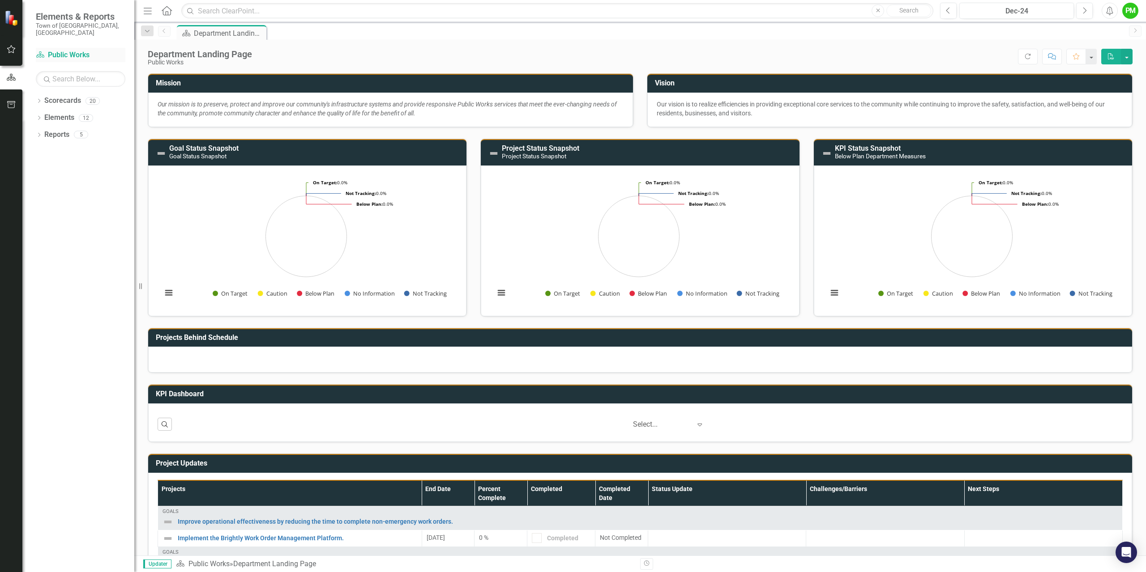
click at [62, 50] on link "Scorecard Public Works" at bounding box center [80, 55] width 89 height 10
